Goal: Communication & Community: Participate in discussion

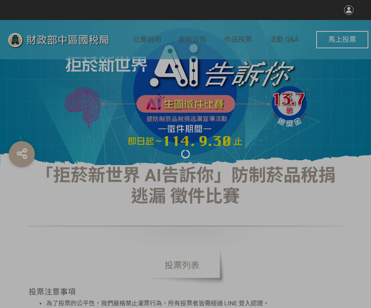
select select "vote"
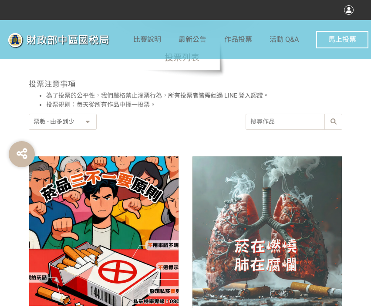
scroll to position [305, 0]
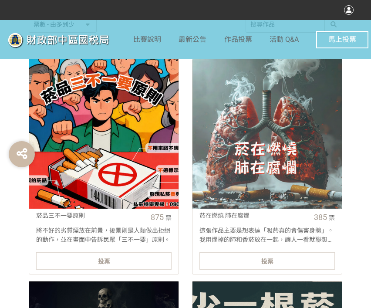
click at [123, 255] on div "投票" at bounding box center [103, 260] width 135 height 17
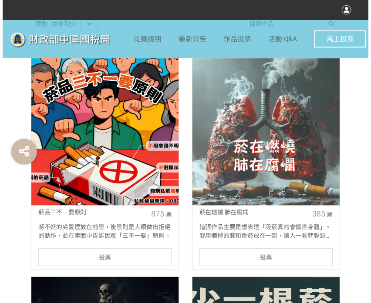
scroll to position [0, 0]
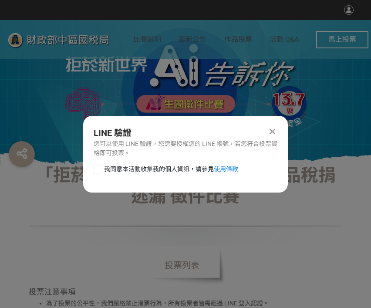
click at [100, 171] on div at bounding box center [98, 168] width 9 height 9
checkbox input "true"
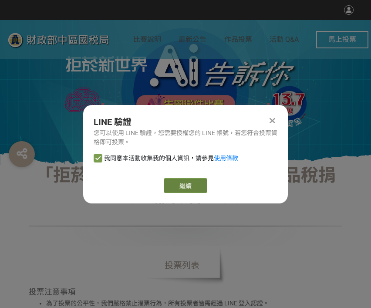
click at [180, 182] on link "繼續" at bounding box center [186, 185] width 44 height 15
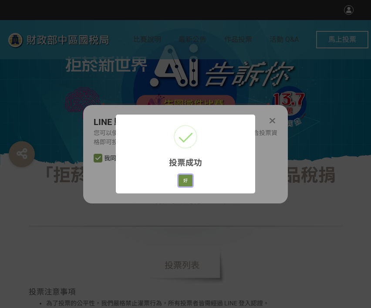
click at [185, 183] on button "好" at bounding box center [185, 180] width 14 height 12
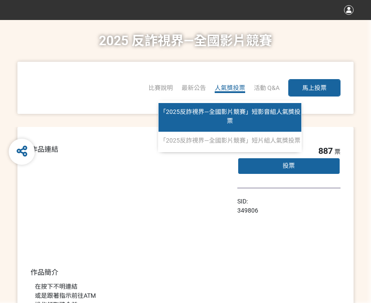
click at [235, 115] on span "「2025反詐視界—全國影片競賽」短影音組人氣獎投票" at bounding box center [230, 116] width 141 height 16
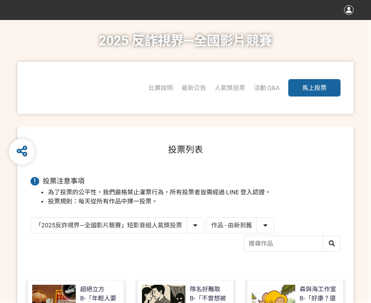
drag, startPoint x: 232, startPoint y: 225, endPoint x: 230, endPoint y: 229, distance: 4.5
click at [232, 225] on select "作品 - 由新到舊 作品 - 由舊到新 票數 - 由多到少 票數 - 由少到多" at bounding box center [240, 225] width 67 height 15
select select "vote"
click at [207, 218] on select "作品 - 由新到舊 作品 - 由舊到新 票數 - 由多到少 票數 - 由少到多" at bounding box center [240, 225] width 67 height 15
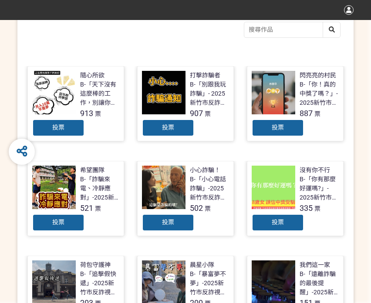
scroll to position [218, 0]
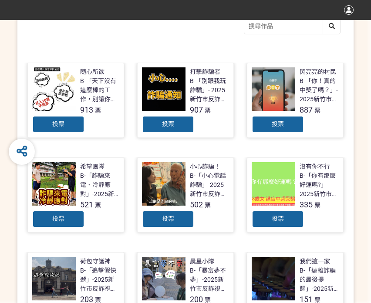
click at [265, 120] on div "投票" at bounding box center [278, 124] width 52 height 17
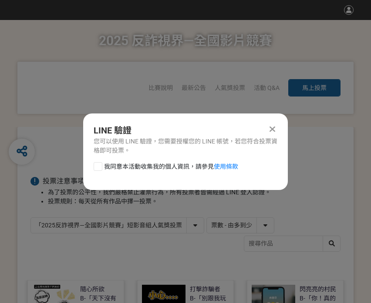
click at [99, 171] on div at bounding box center [98, 166] width 9 height 9
checkbox input "true"
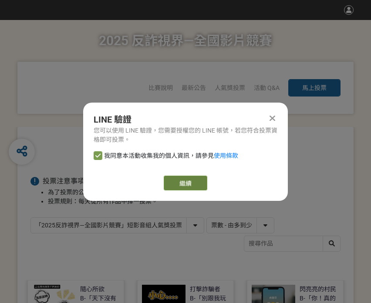
click at [182, 180] on link "繼續" at bounding box center [186, 183] width 44 height 15
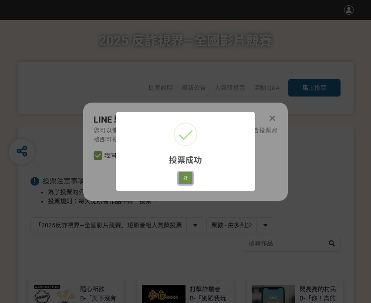
click at [185, 178] on button "好" at bounding box center [185, 178] width 14 height 12
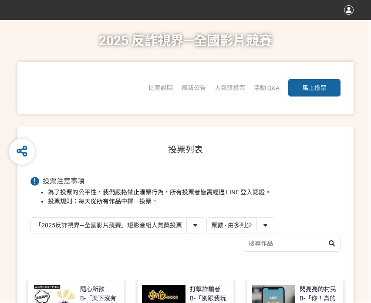
scroll to position [154, 0]
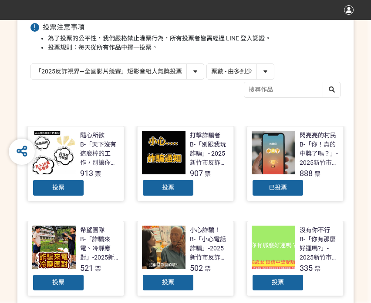
click at [144, 69] on select "「2025反詐視界—全國影片競賽」短影音組人氣獎投票 「2025反詐視界—全國影片競賽」短片組人氣獎投票" at bounding box center [117, 71] width 173 height 15
select select "13146"
click at [31, 64] on select "「2025反詐視界—全國影片競賽」短影音組人氣獎投票 「2025反詐視界—全國影片競賽」短片組人氣獎投票" at bounding box center [117, 71] width 173 height 15
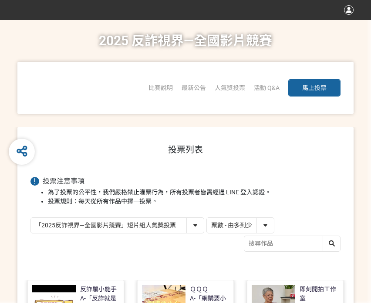
scroll to position [131, 0]
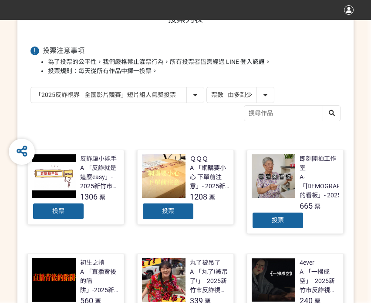
click at [165, 215] on div "投票" at bounding box center [168, 211] width 52 height 17
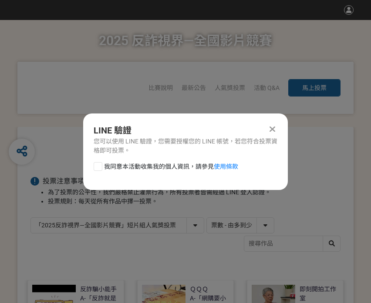
click at [94, 166] on div at bounding box center [98, 166] width 9 height 9
checkbox input "true"
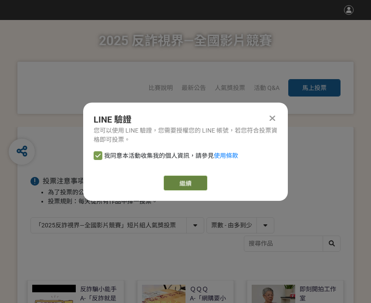
click at [181, 181] on link "繼續" at bounding box center [186, 183] width 44 height 15
